Goal: Check status: Check status

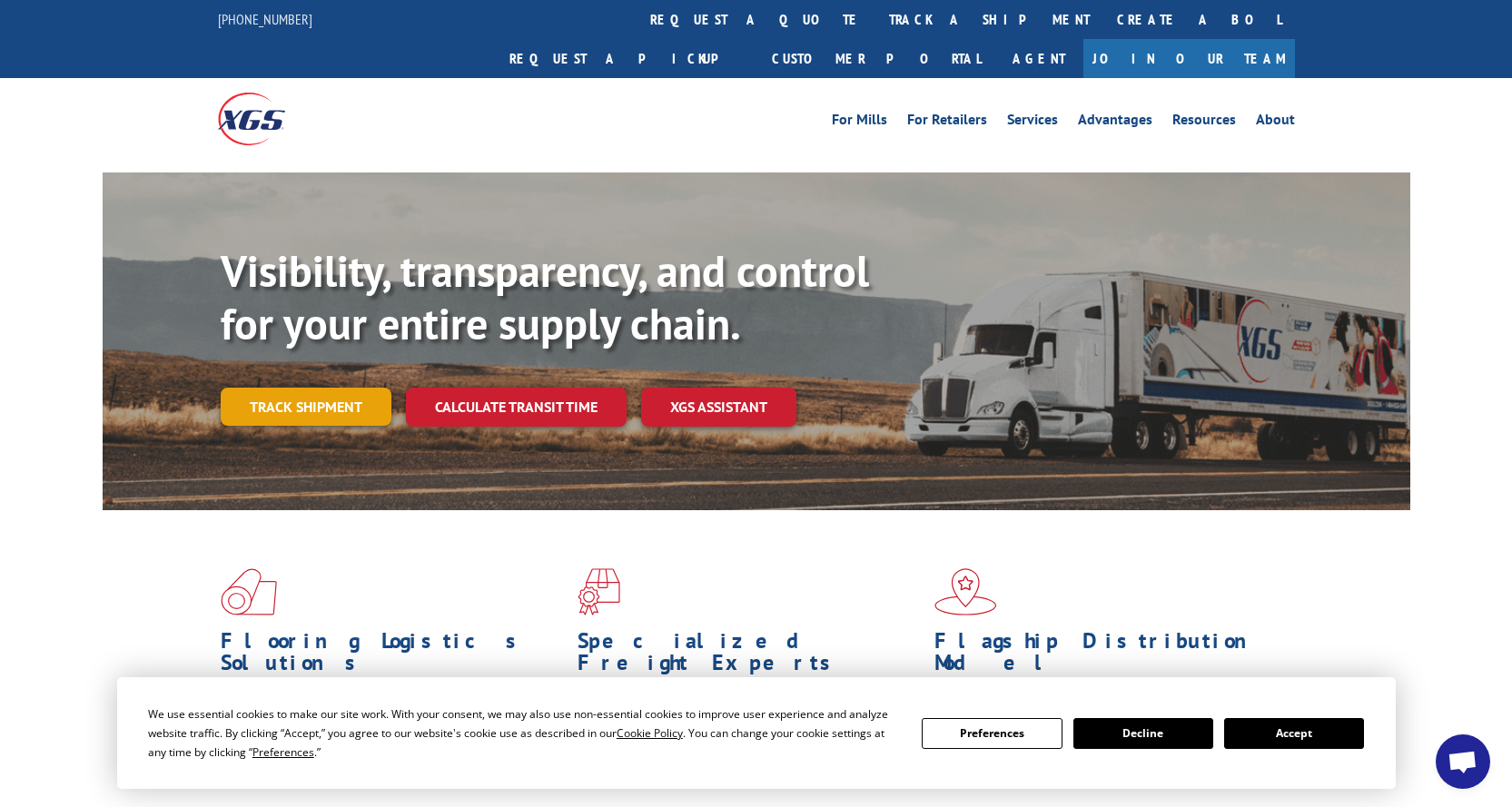
click at [268, 388] on link "Track shipment" at bounding box center [306, 406] width 170 height 38
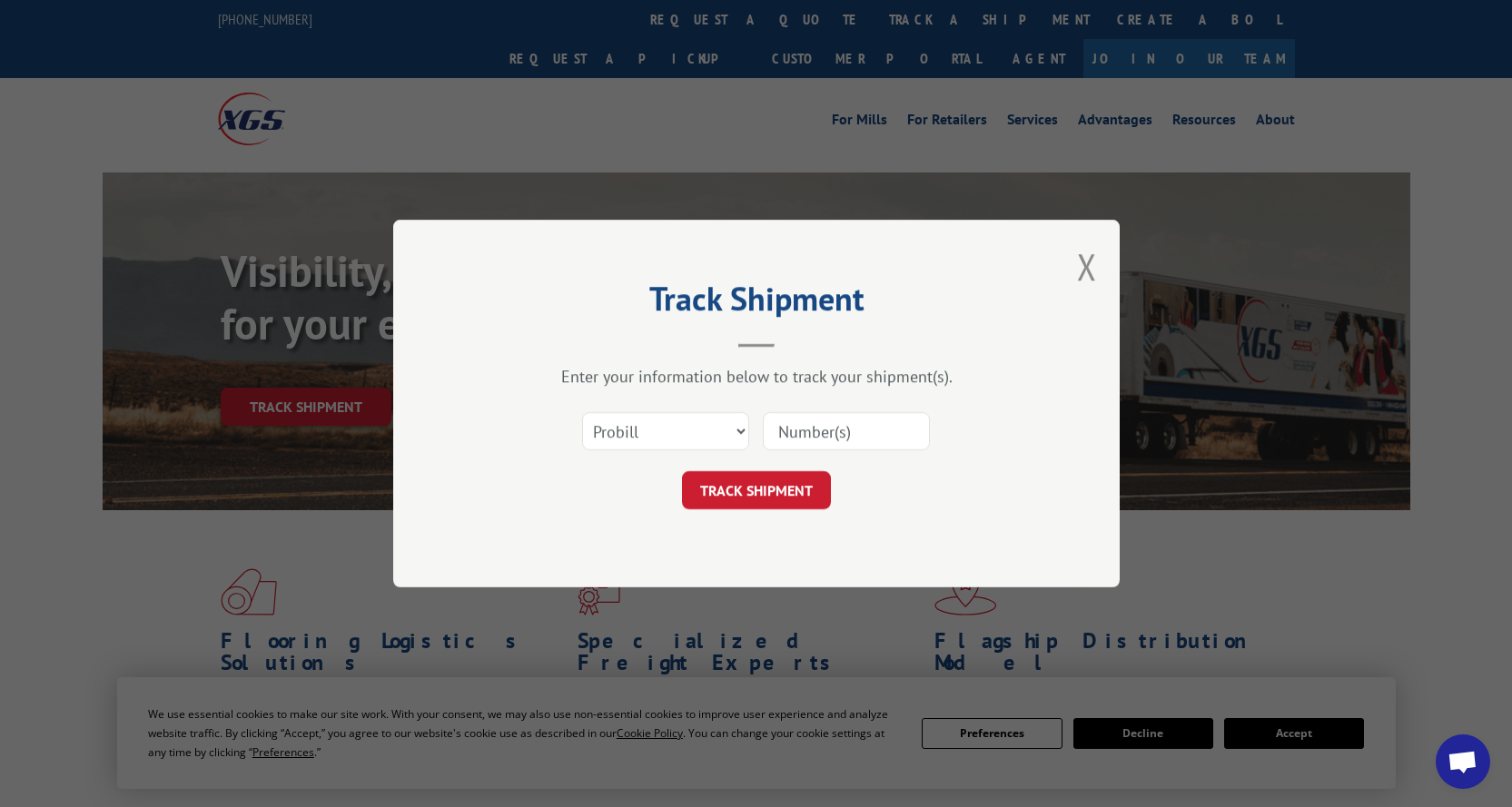
click at [755, 431] on div "Select category... Probill BOL PO" at bounding box center [756, 431] width 544 height 60
click at [738, 431] on select "Select category... Probill BOL PO" at bounding box center [665, 431] width 167 height 38
select select "bol"
click at [582, 413] on select "Select category... Probill BOL PO" at bounding box center [665, 431] width 167 height 38
click at [804, 432] on input at bounding box center [846, 431] width 167 height 38
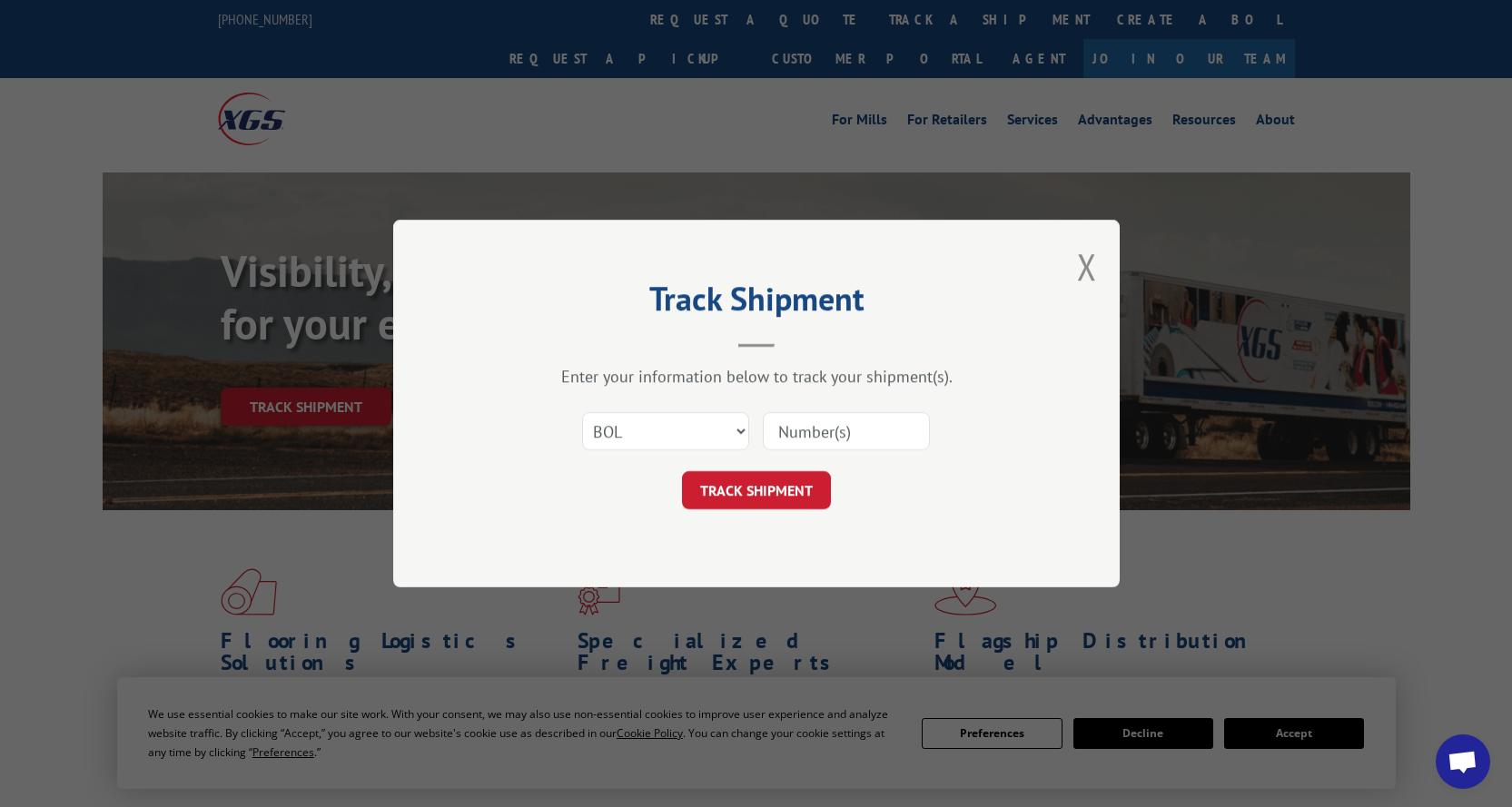
paste input "646964"
type input "646964"
click at [773, 494] on button "TRACK SHIPMENT" at bounding box center [756, 490] width 149 height 38
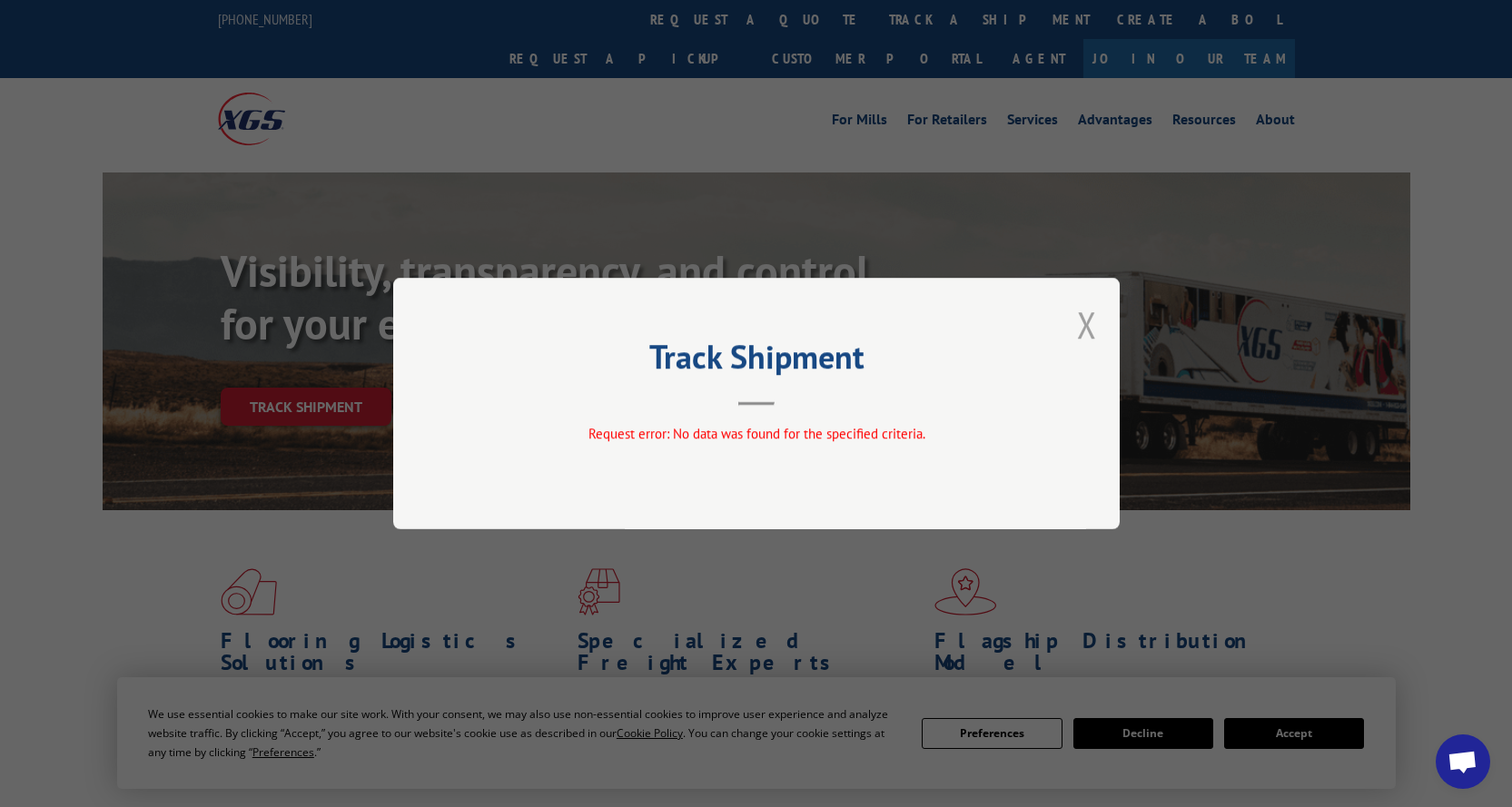
click at [1083, 324] on button "Close modal" at bounding box center [1087, 325] width 20 height 48
